Goal: Task Accomplishment & Management: Manage account settings

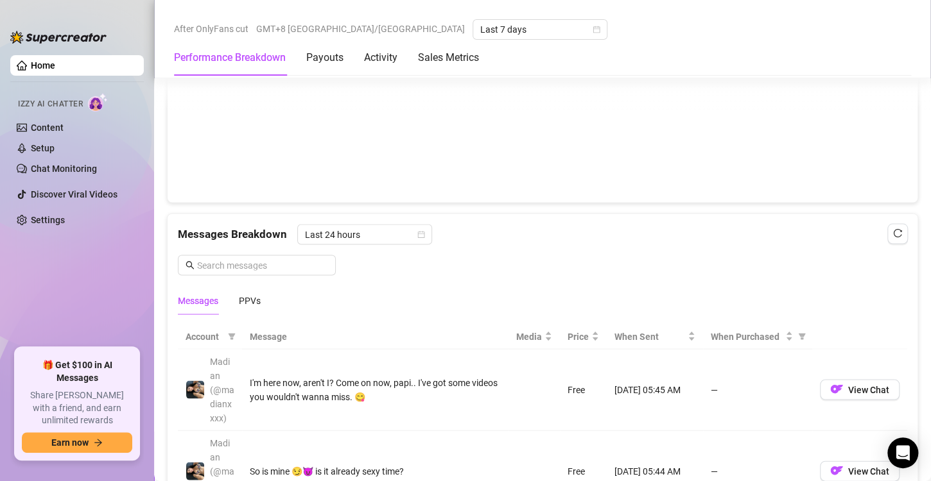
scroll to position [1155, 0]
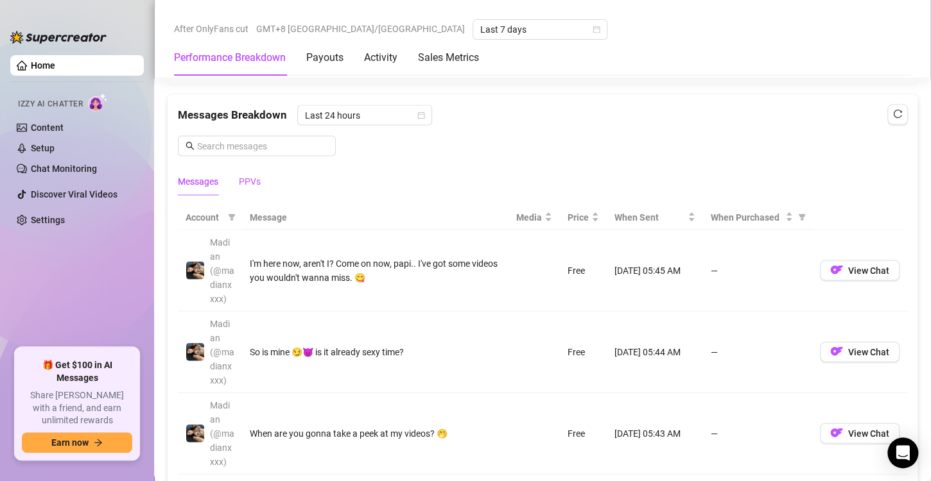
click at [250, 178] on div "PPVs" at bounding box center [250, 181] width 22 height 14
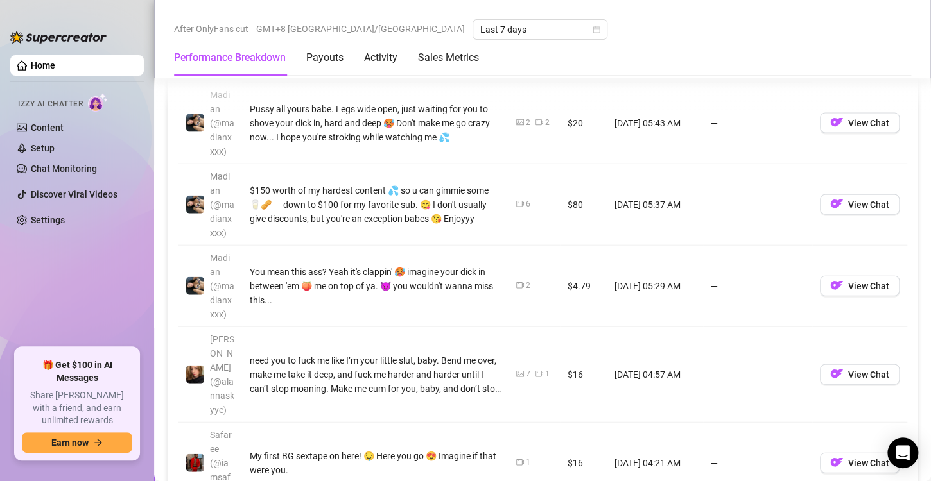
scroll to position [1092, 0]
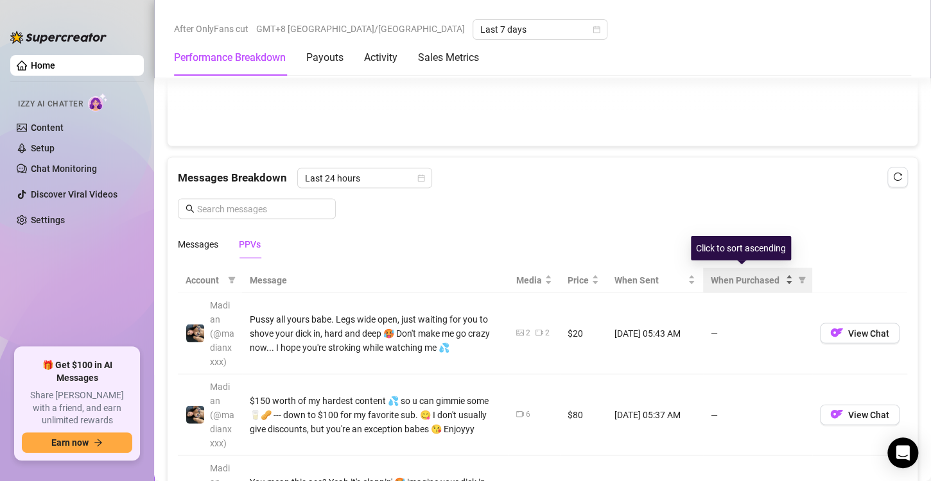
click at [728, 274] on span "When Purchased" at bounding box center [746, 280] width 72 height 14
click at [736, 276] on span "When Purchased" at bounding box center [746, 280] width 72 height 14
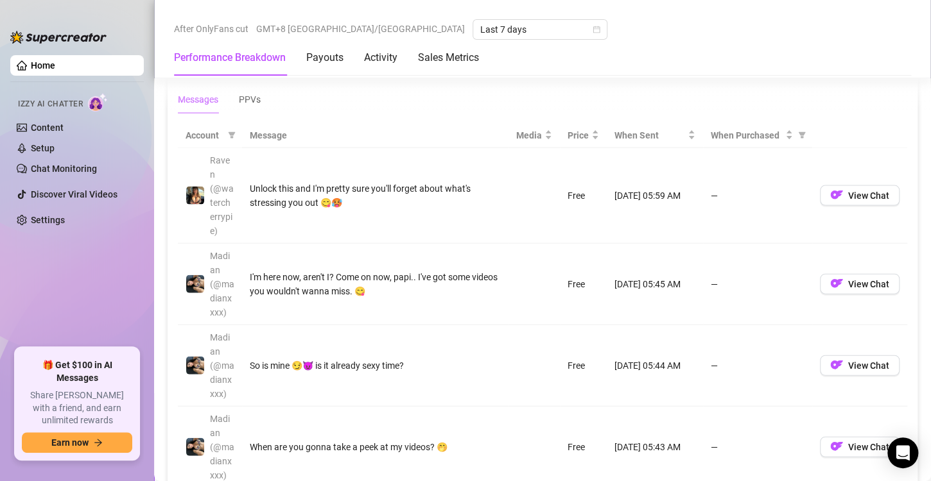
scroll to position [1412, 0]
